Goal: Task Accomplishment & Management: Manage account settings

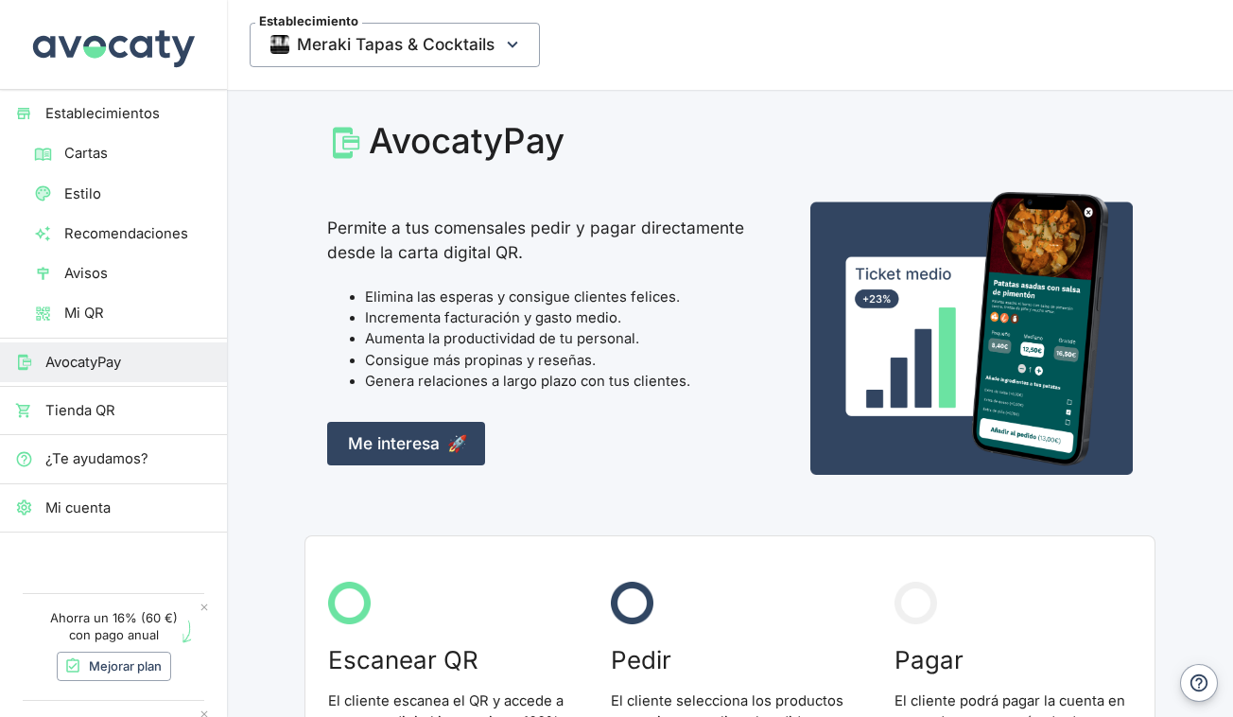
click at [104, 401] on span "Tienda QR" at bounding box center [128, 410] width 166 height 21
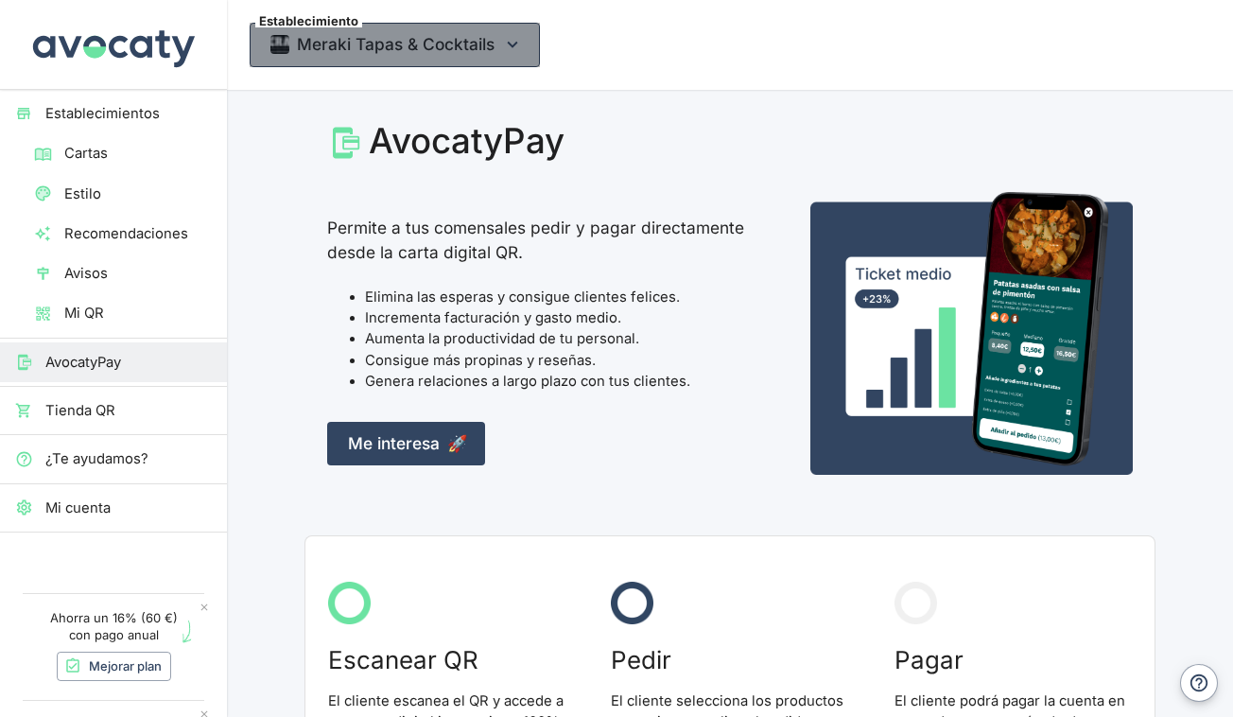
click at [510, 33] on span "Meraki Tapas & Cocktails" at bounding box center [395, 45] width 290 height 44
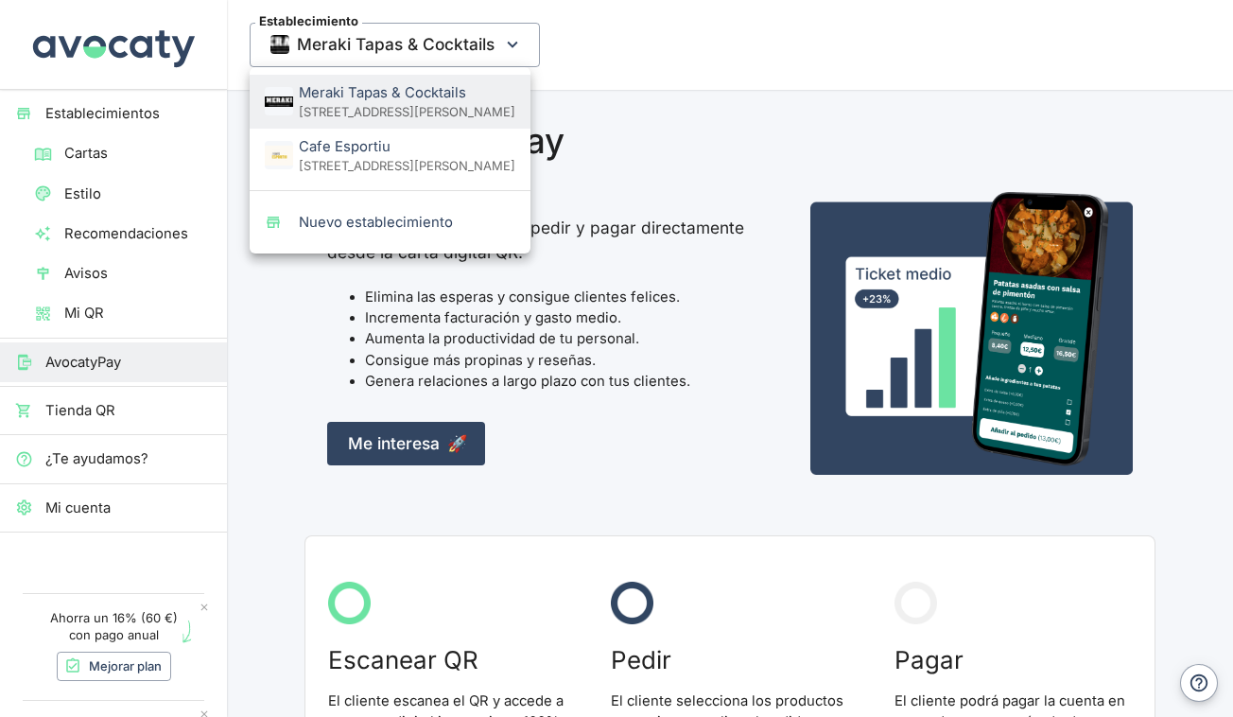
click at [291, 305] on div at bounding box center [616, 358] width 1233 height 717
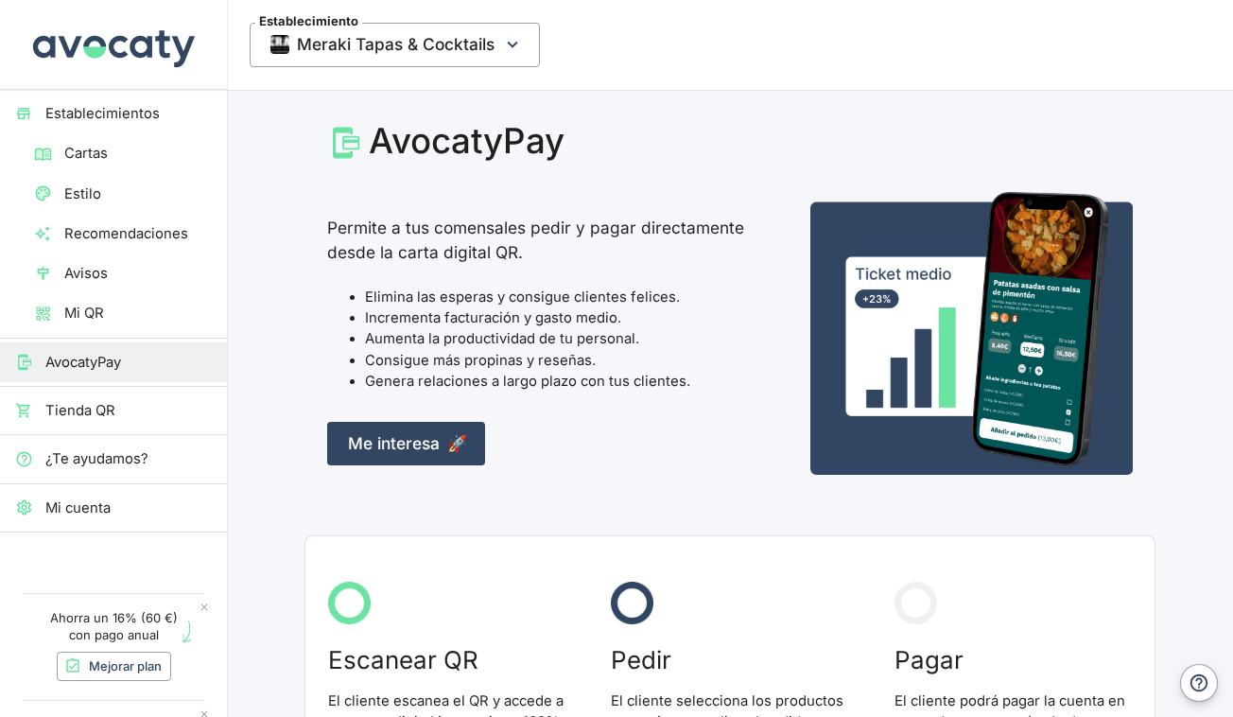
click at [123, 162] on span "Cartas" at bounding box center [138, 153] width 148 height 21
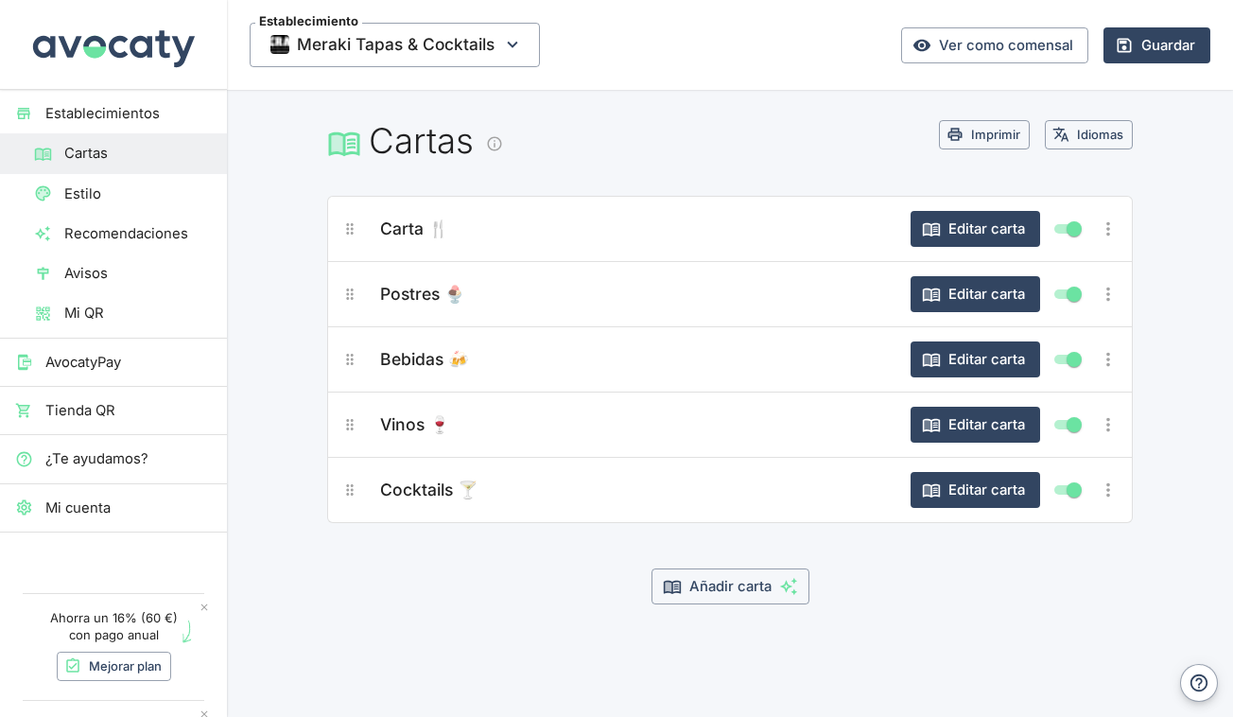
click at [100, 502] on span "Mi cuenta" at bounding box center [128, 508] width 166 height 21
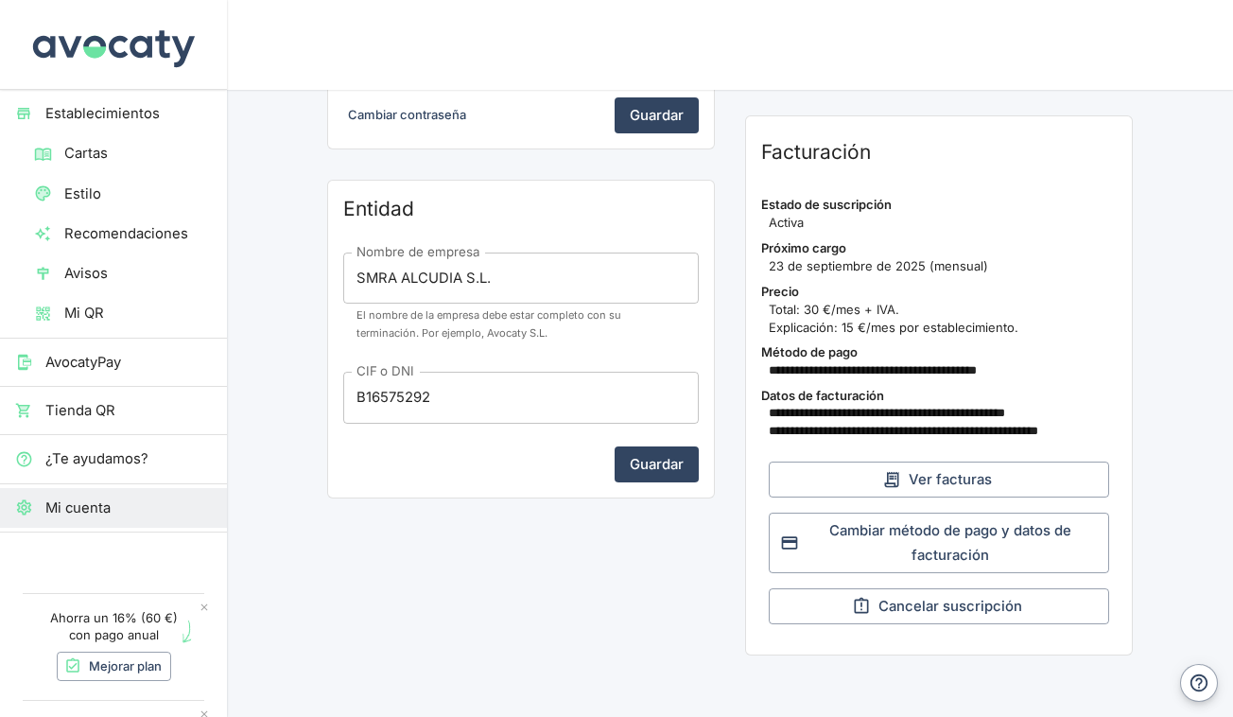
scroll to position [521, 0]
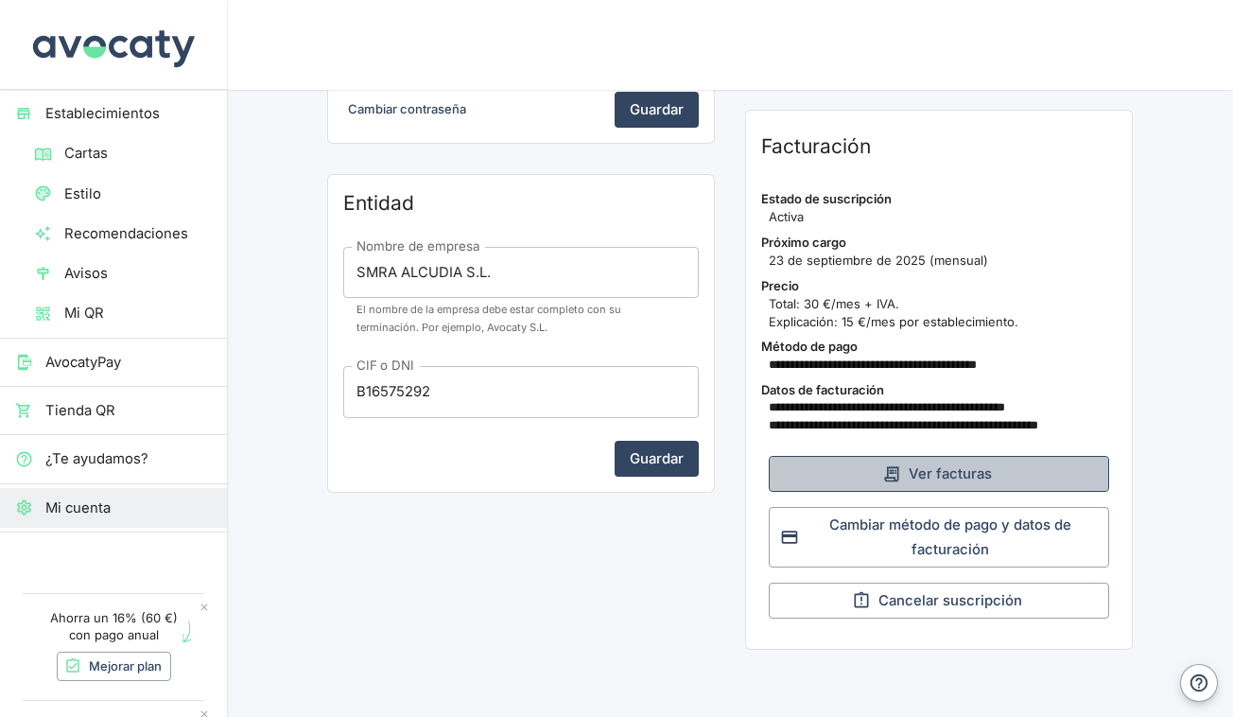
click at [1013, 472] on button "Ver facturas" at bounding box center [939, 474] width 341 height 36
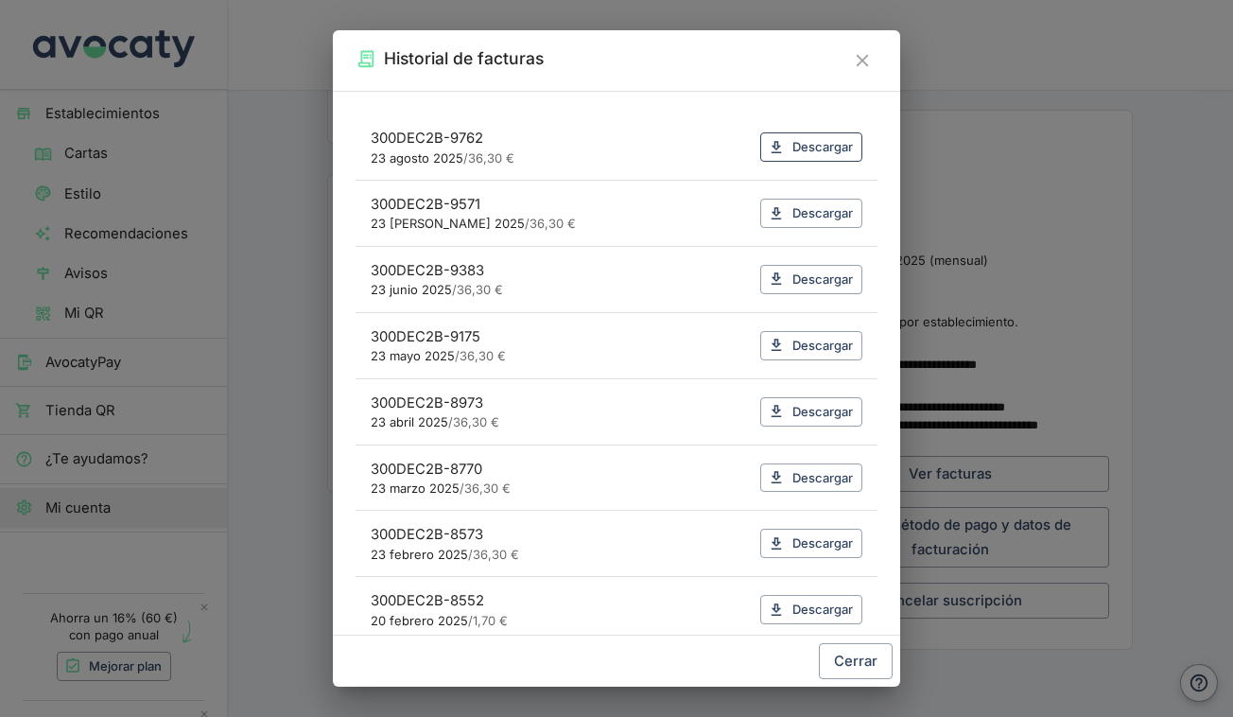
click at [796, 146] on link "Descargar" at bounding box center [811, 146] width 102 height 29
click at [785, 213] on link "Descargar" at bounding box center [811, 213] width 102 height 29
click at [863, 61] on icon "Cerrar" at bounding box center [862, 61] width 12 height 12
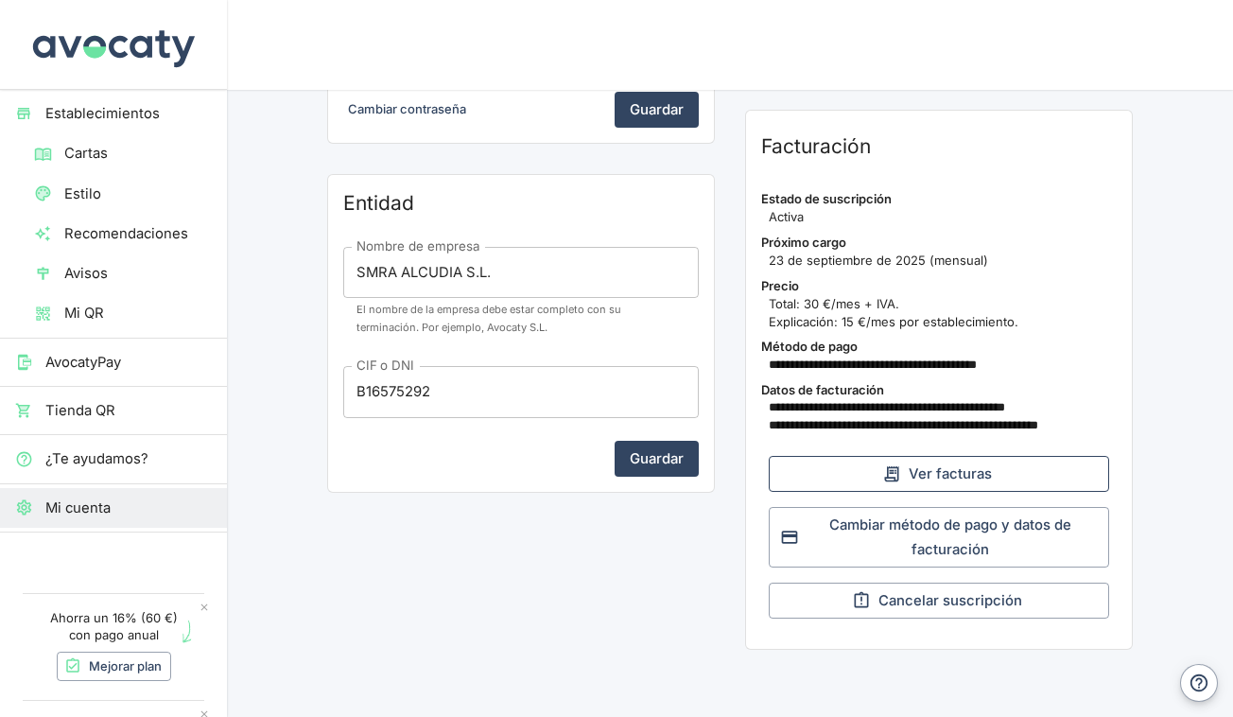
click at [900, 466] on icon "button" at bounding box center [892, 474] width 14 height 16
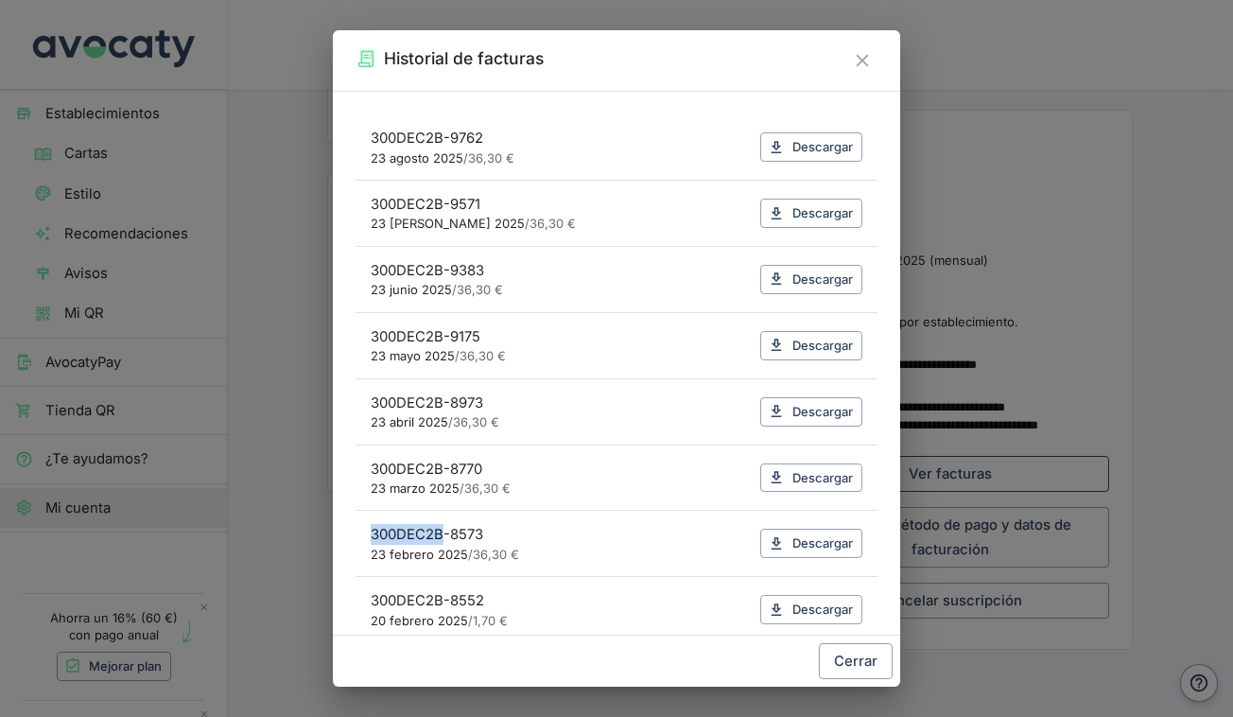
click at [900, 459] on div "300DEC2B-9762 23 agosto 2025 / 36,30 € Descargar 300DEC2B-9571 23 [PERSON_NAME]…" at bounding box center [617, 363] width 568 height 545
click at [849, 661] on button "Cerrar" at bounding box center [856, 661] width 74 height 36
